Goal: Task Accomplishment & Management: Use online tool/utility

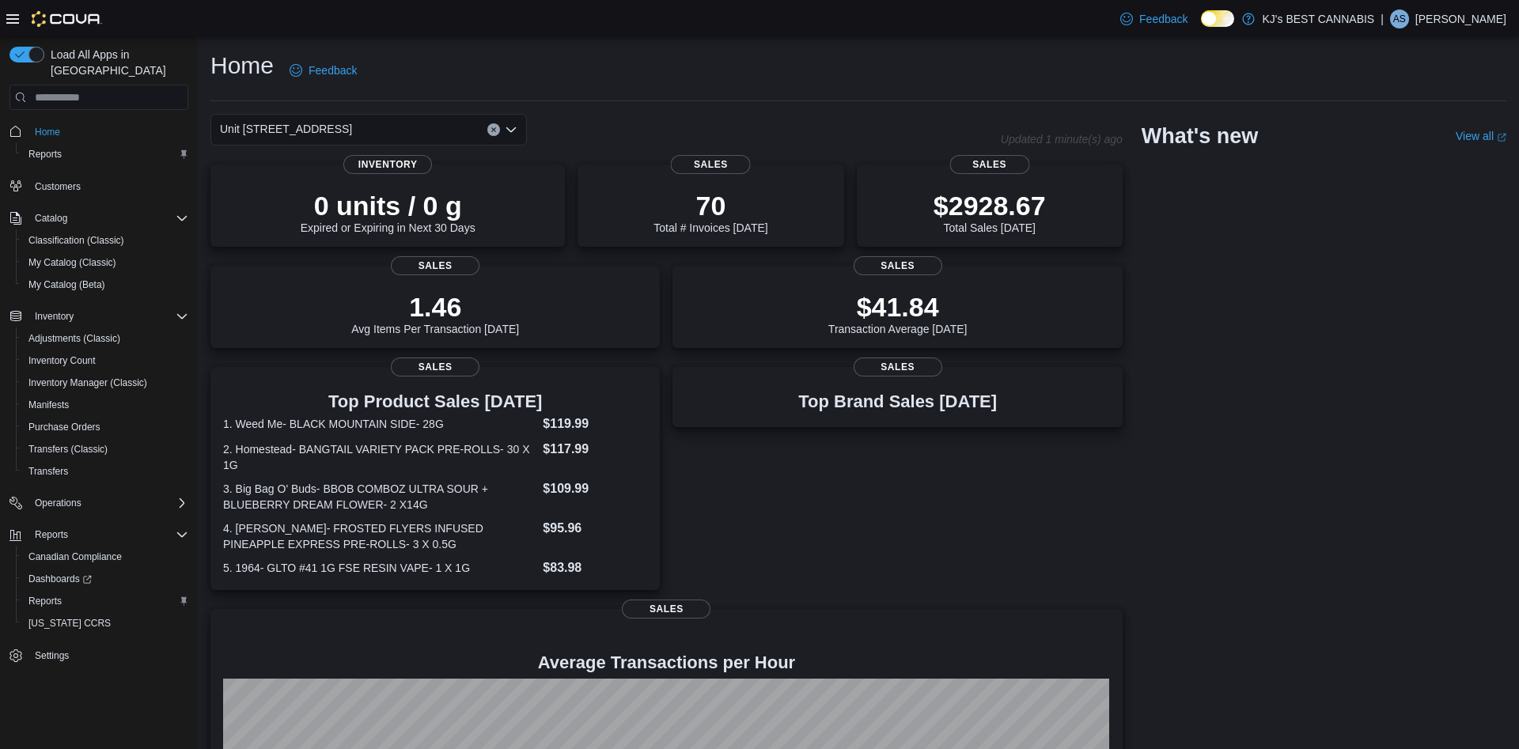
click at [641, 77] on div "Home Feedback" at bounding box center [858, 70] width 1296 height 41
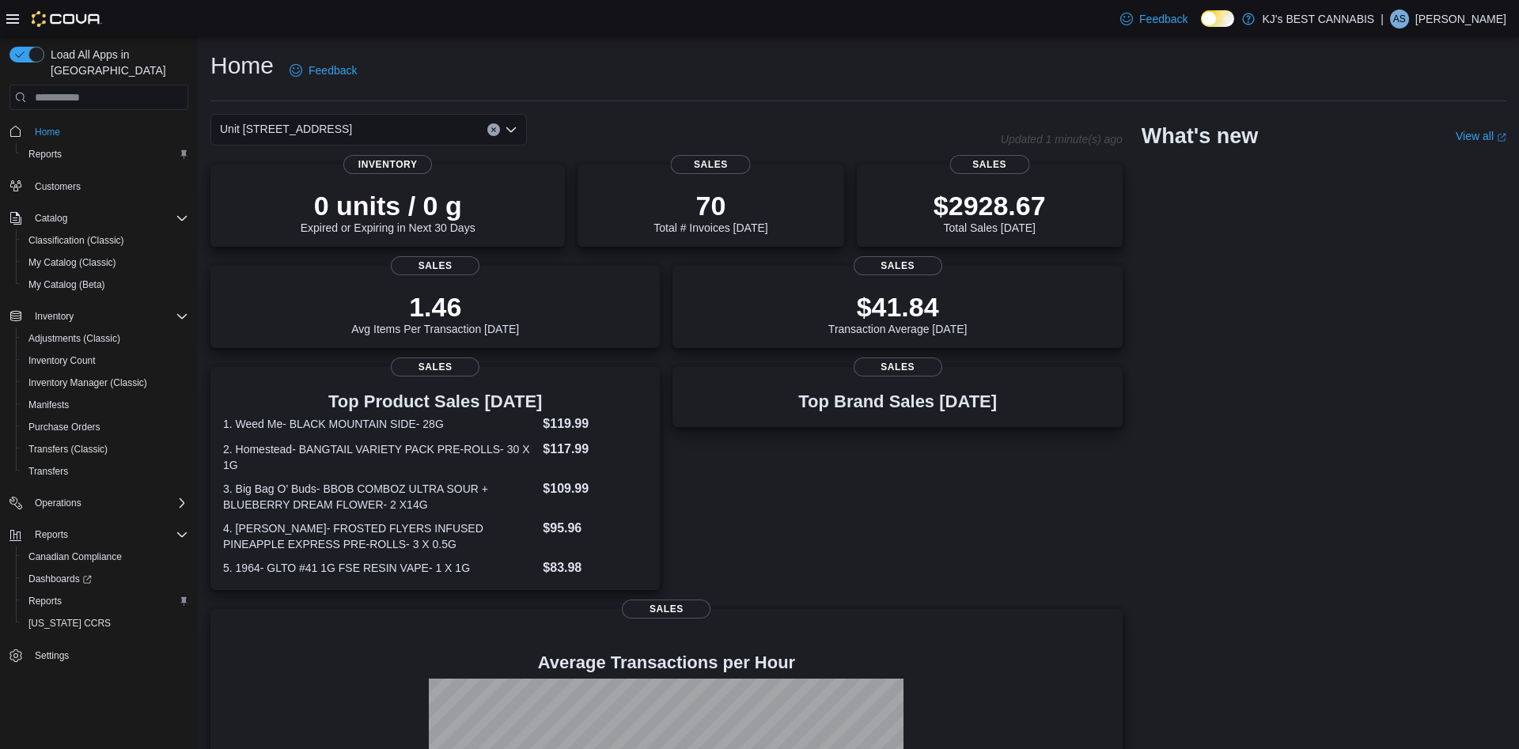
click at [505, 129] on icon "Open list of options" at bounding box center [511, 129] width 13 height 13
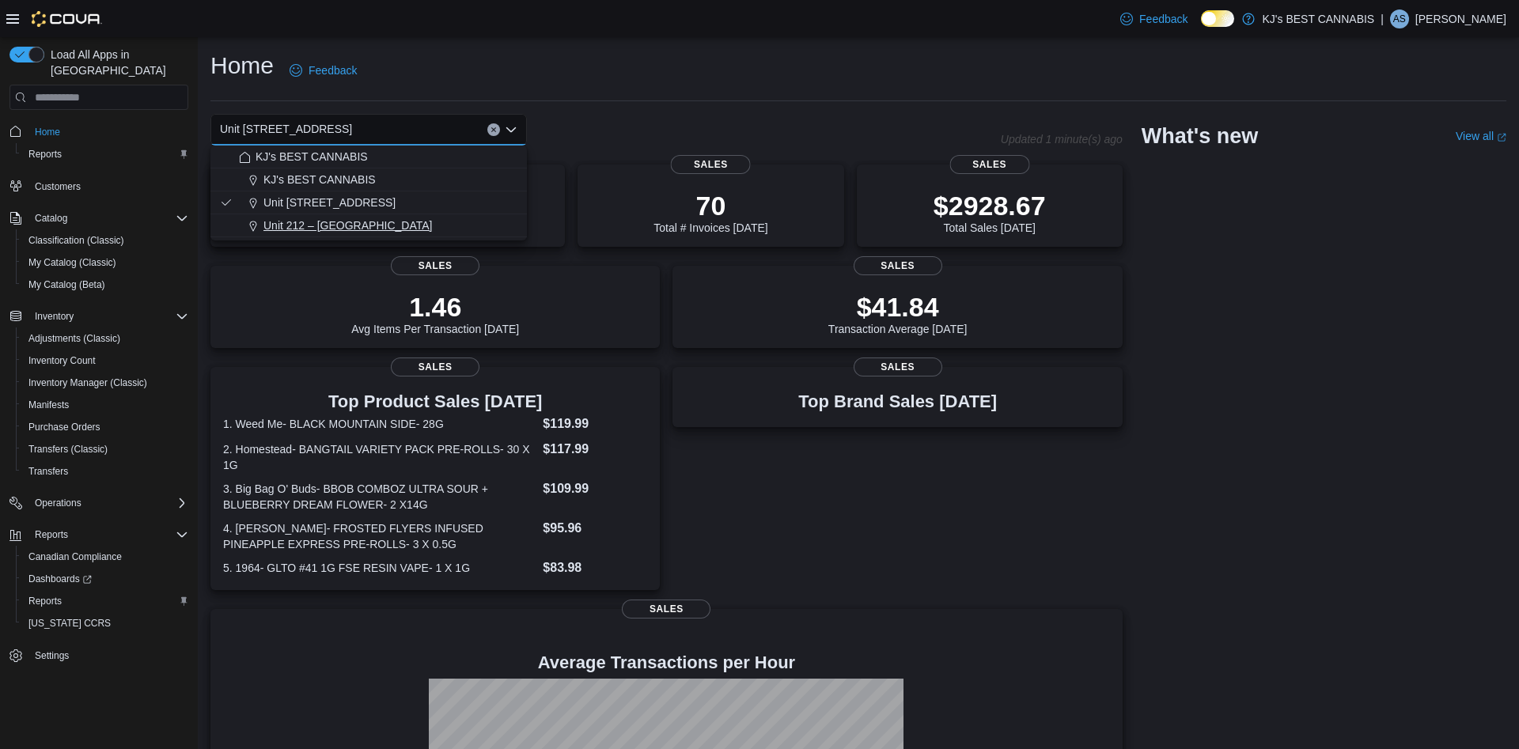
click at [395, 218] on button "Unit 212 – [GEOGRAPHIC_DATA]" at bounding box center [368, 225] width 316 height 23
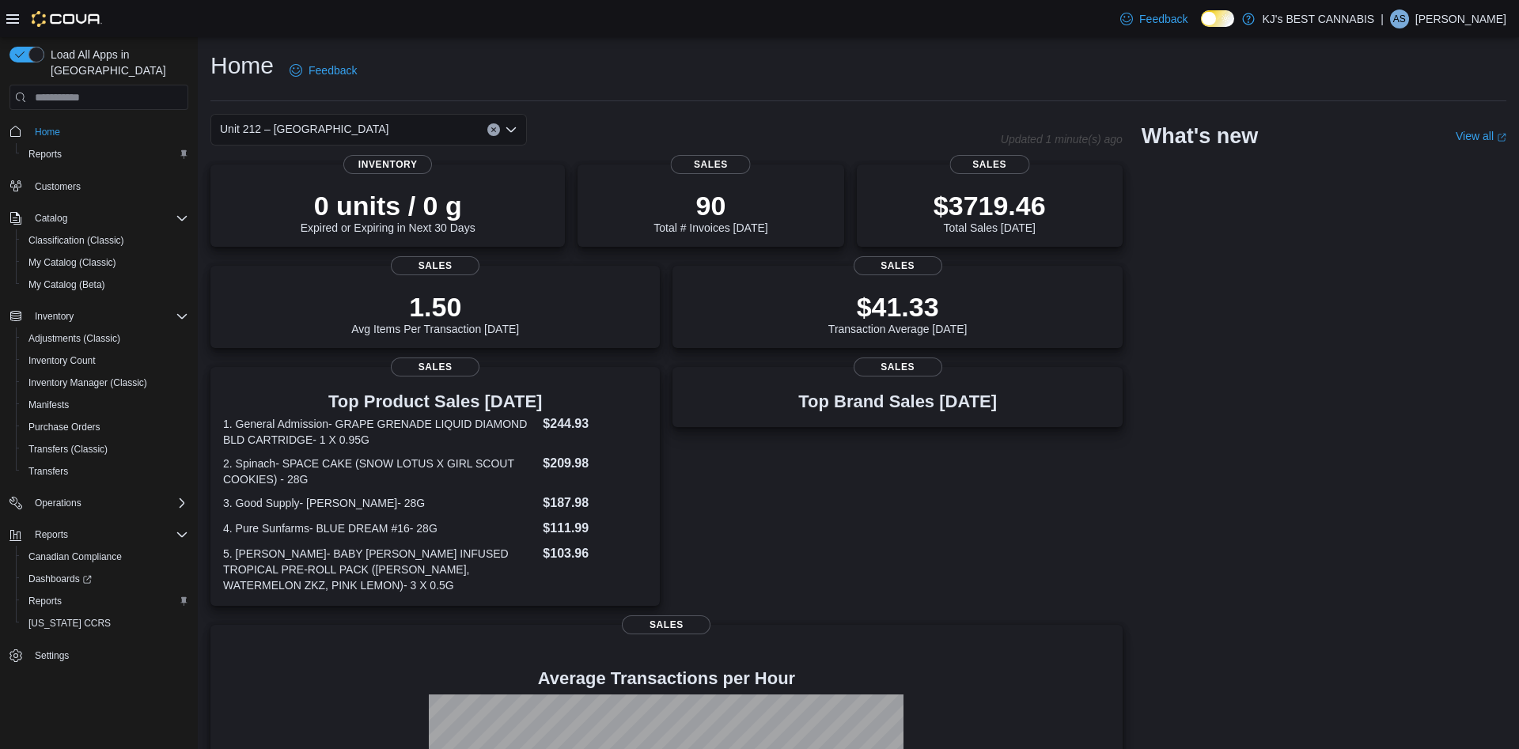
click at [511, 126] on icon "Open list of options" at bounding box center [511, 129] width 13 height 13
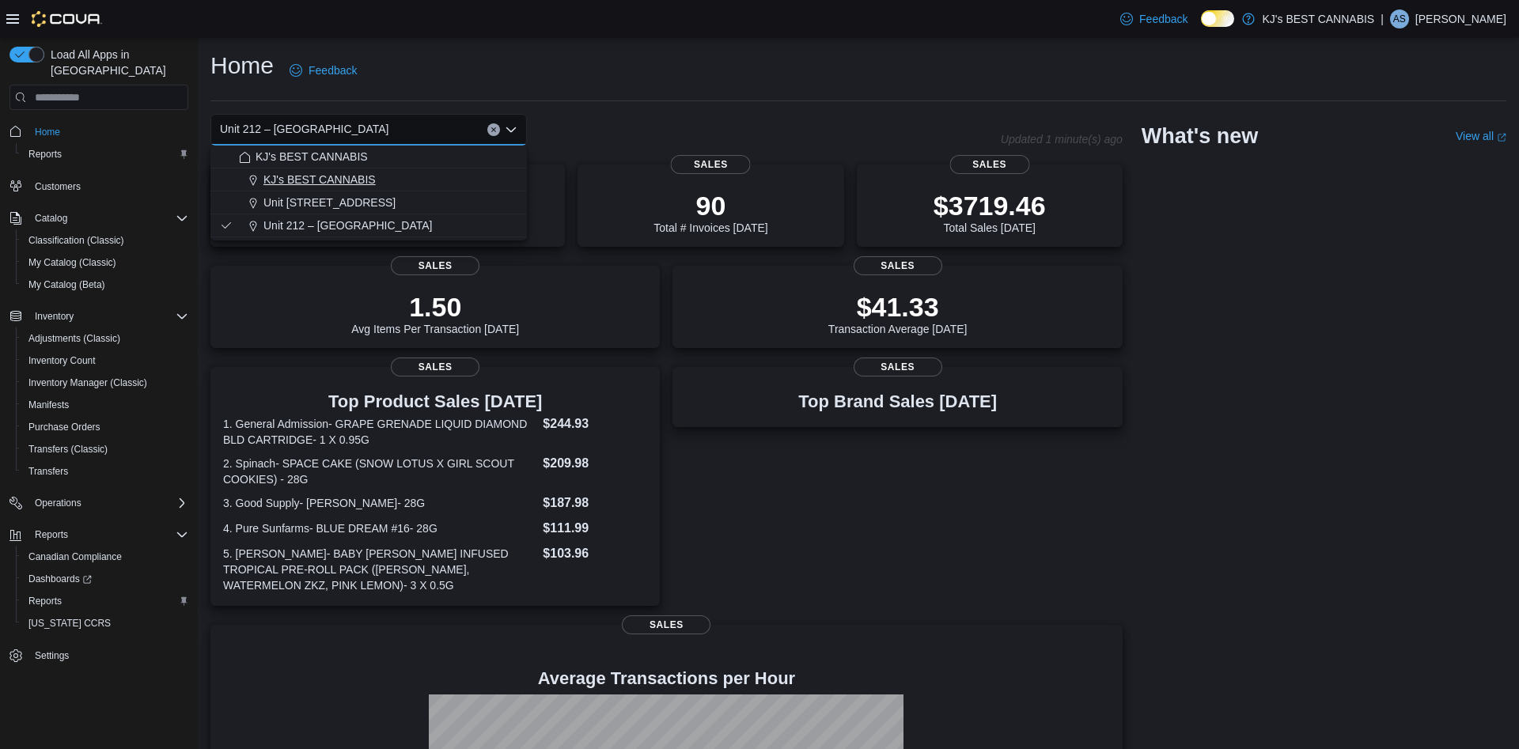
click at [335, 173] on span "KJ's BEST CANNABIS" at bounding box center [319, 180] width 112 height 16
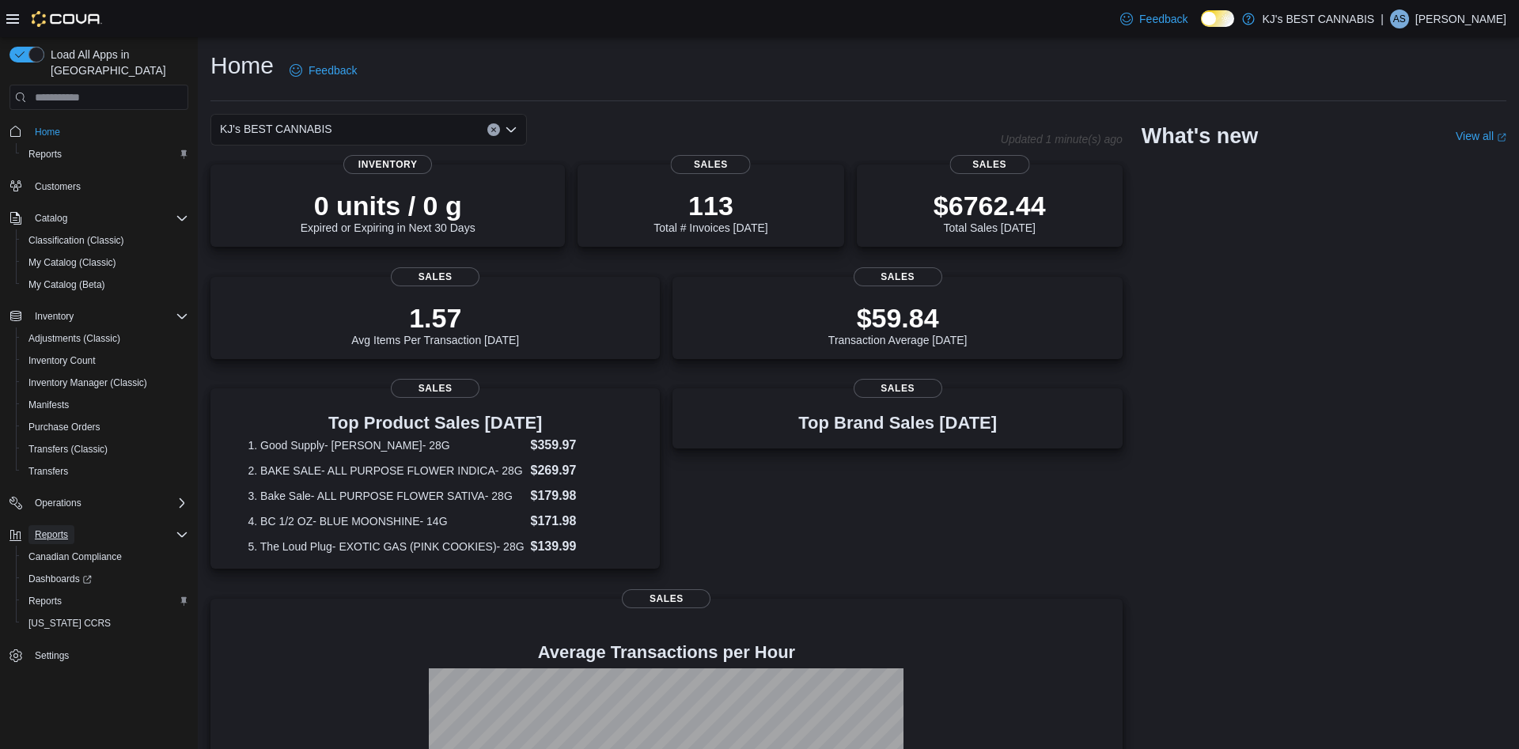
click at [67, 528] on span "Reports" at bounding box center [51, 534] width 33 height 13
click at [53, 595] on span "Reports" at bounding box center [44, 601] width 33 height 13
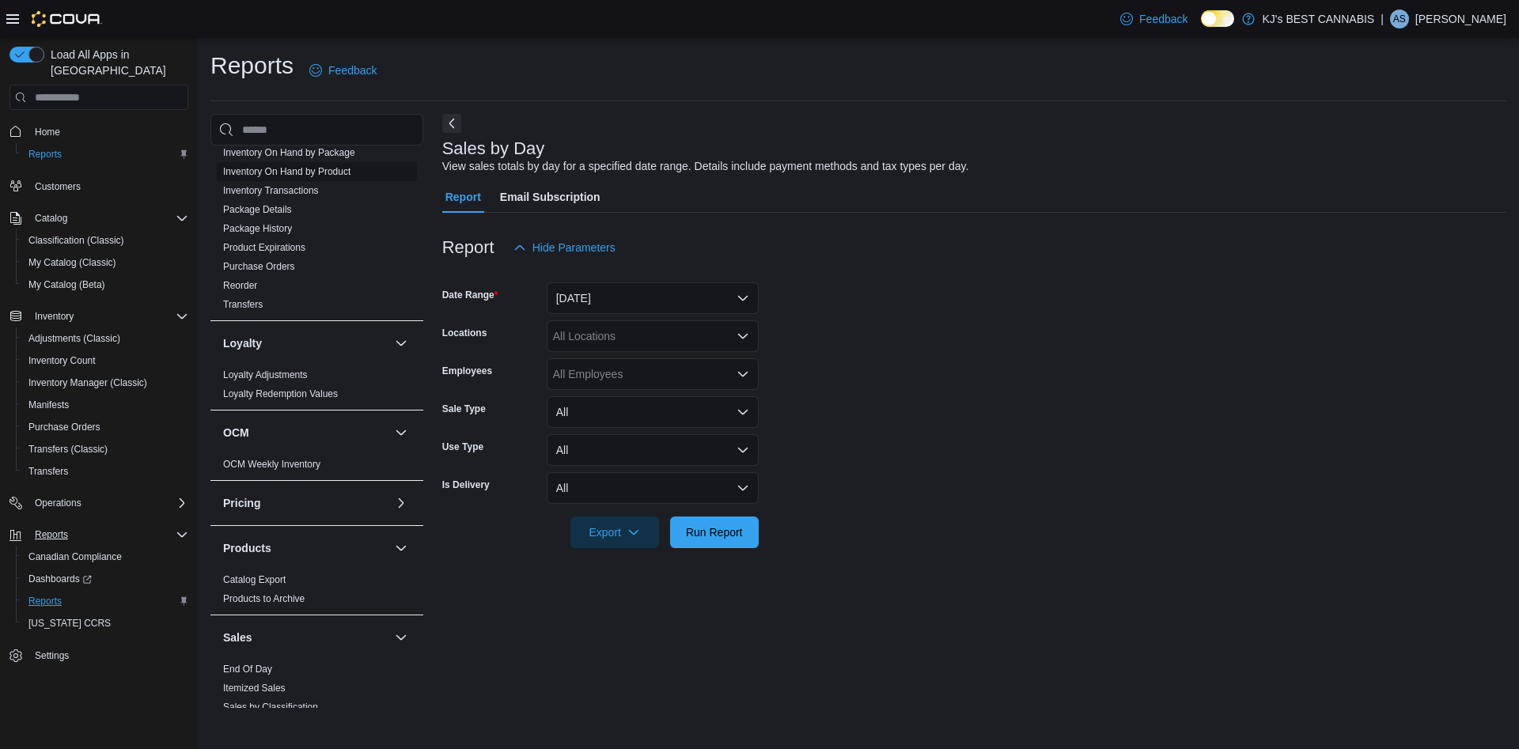
scroll to position [937, 0]
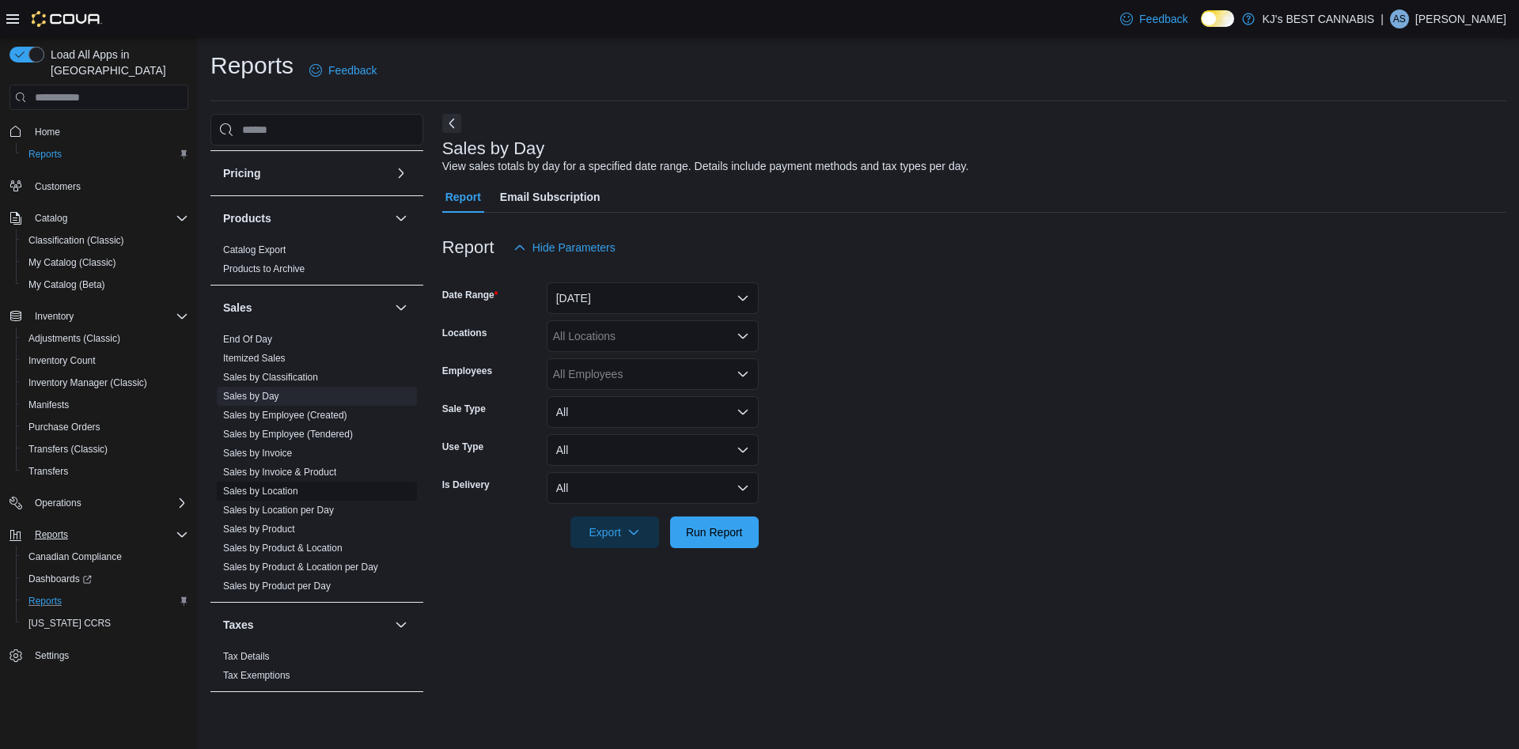
click at [288, 494] on link "Sales by Location" at bounding box center [260, 491] width 75 height 11
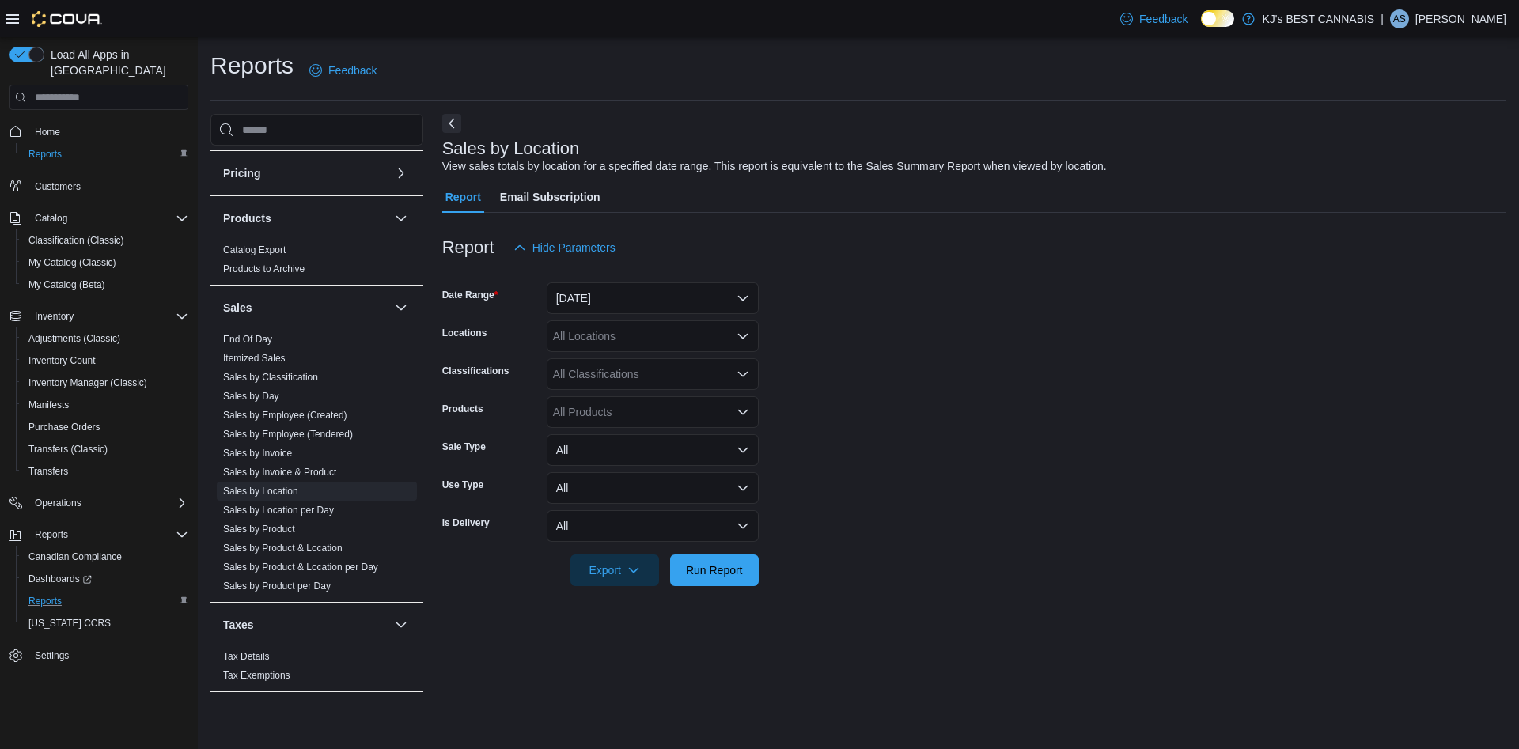
click at [681, 336] on div "All Locations" at bounding box center [653, 336] width 212 height 32
click at [694, 409] on span "Unit [STREET_ADDRESS]" at bounding box center [647, 409] width 132 height 16
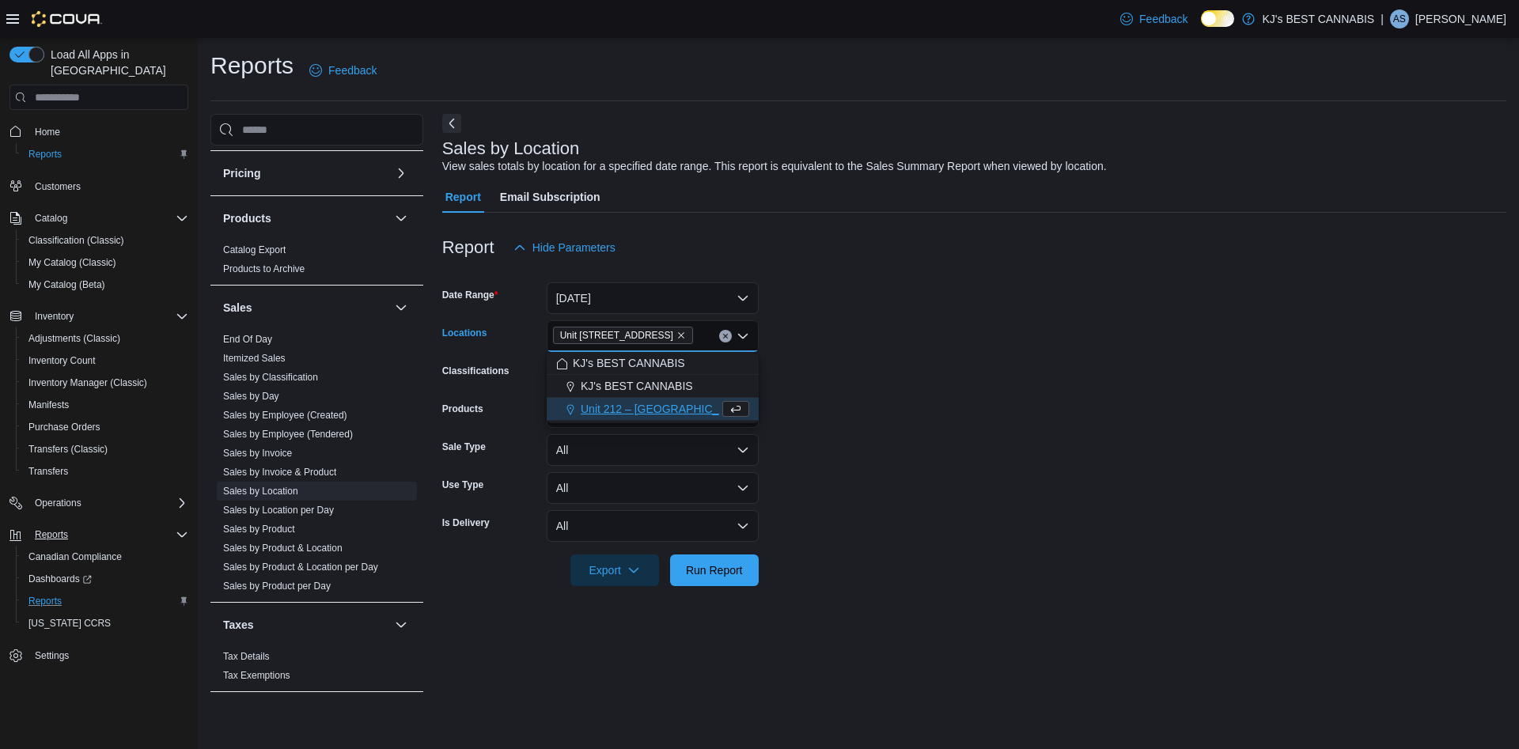
click at [908, 490] on form "Date Range Yesterday Locations Unit 103- 2700 Barnet Highway Combo box. Selecte…" at bounding box center [974, 424] width 1064 height 323
click at [725, 569] on span "Run Report" at bounding box center [714, 570] width 57 height 16
